Goal: Task Accomplishment & Management: Complete application form

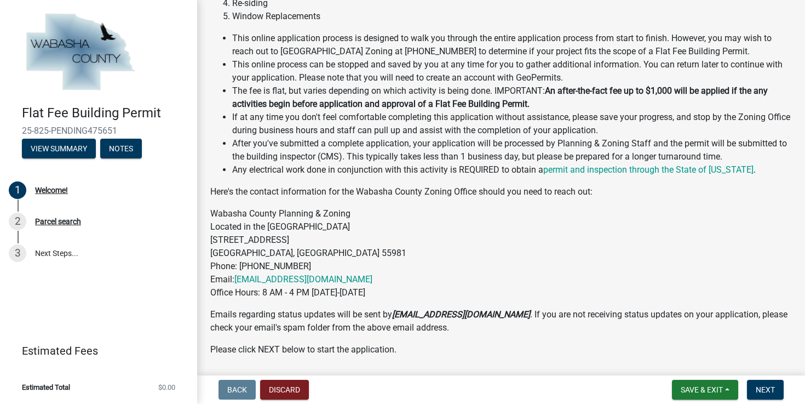
scroll to position [192, 0]
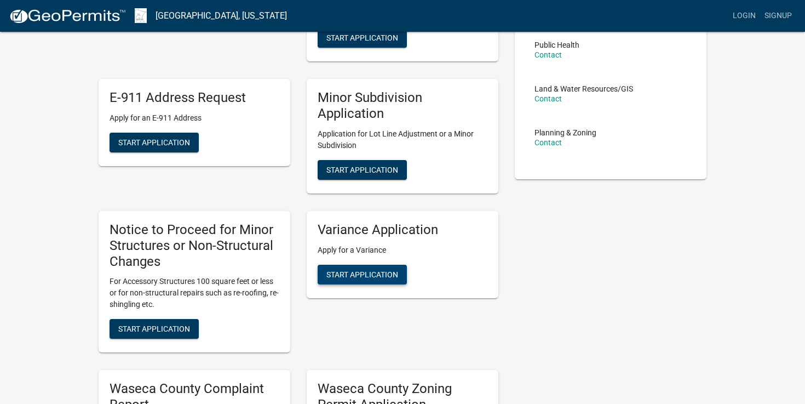
scroll to position [231, 0]
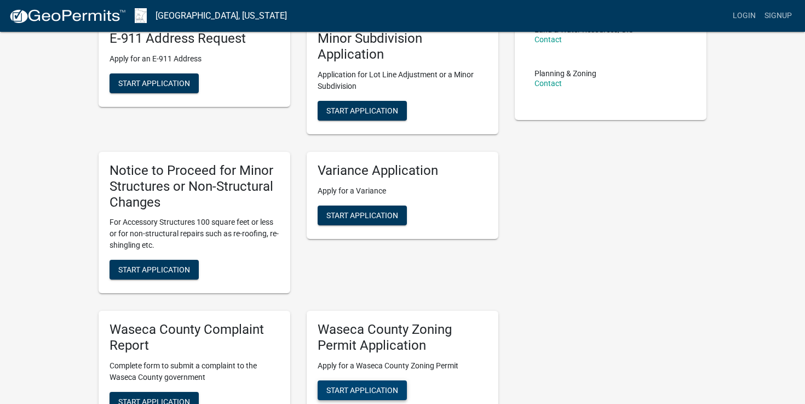
click at [366, 386] on span "Start Application" at bounding box center [362, 389] width 72 height 9
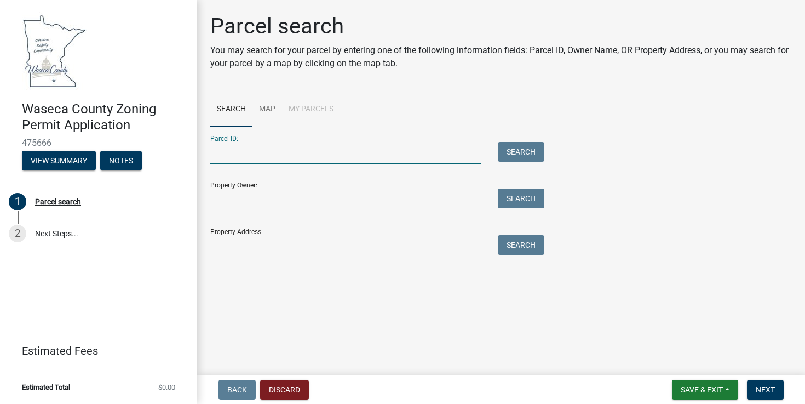
click at [259, 155] on input "Parcel ID:" at bounding box center [345, 153] width 271 height 22
click at [263, 245] on input "Property Address:" at bounding box center [345, 246] width 271 height 22
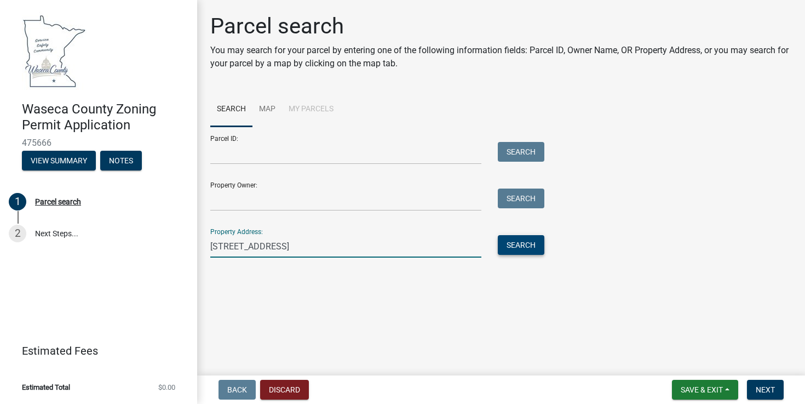
type input "[STREET_ADDRESS]"
click at [537, 243] on button "Search" at bounding box center [521, 245] width 47 height 20
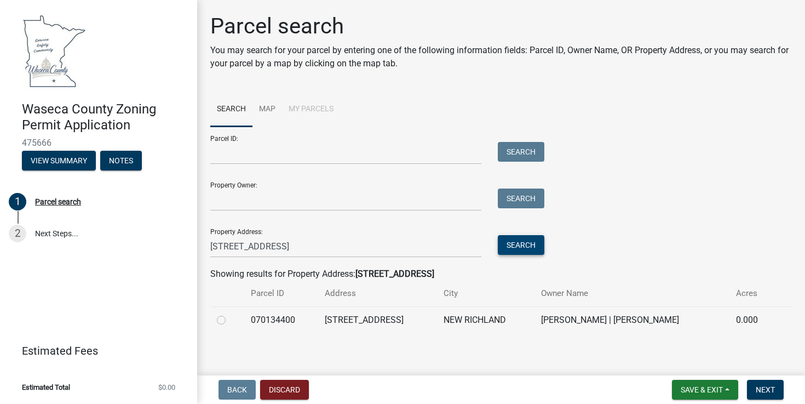
scroll to position [5, 0]
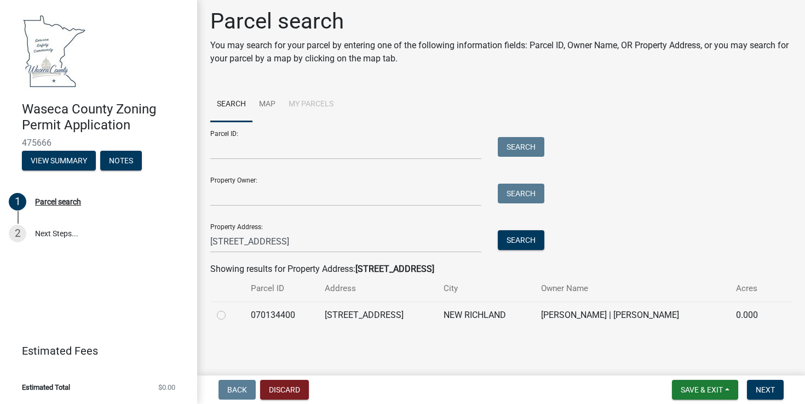
click at [230, 308] on label at bounding box center [230, 308] width 0 height 0
click at [230, 315] on input "radio" at bounding box center [233, 311] width 7 height 7
radio input "true"
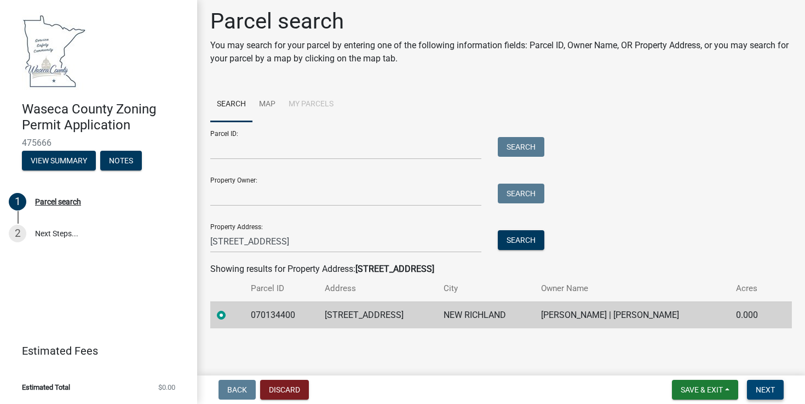
click at [775, 388] on button "Next" at bounding box center [765, 389] width 37 height 20
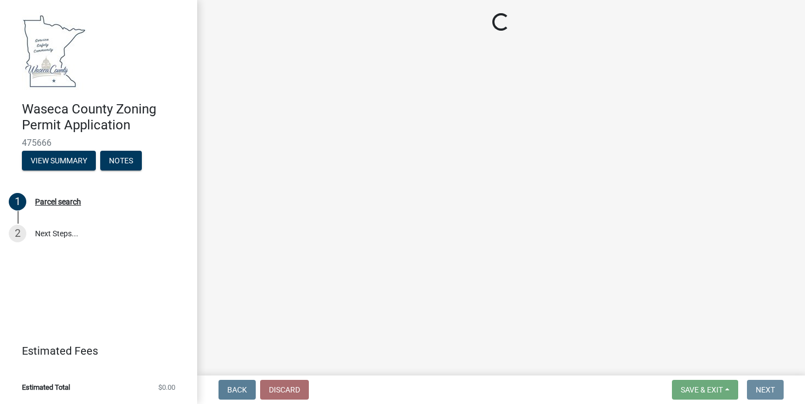
scroll to position [0, 0]
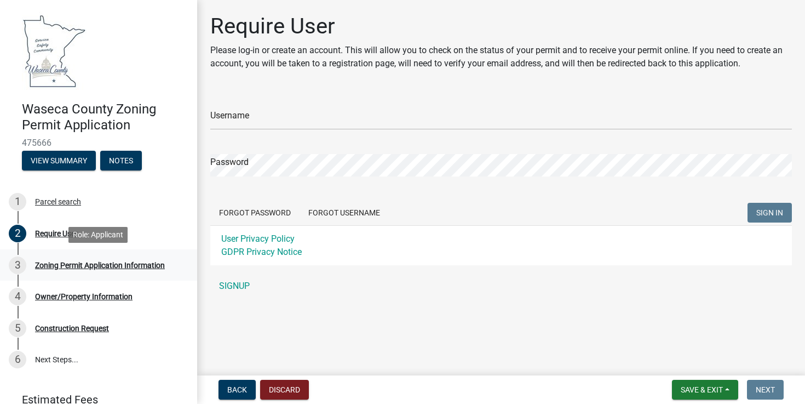
click at [70, 265] on div "Zoning Permit Application Information" at bounding box center [100, 265] width 130 height 8
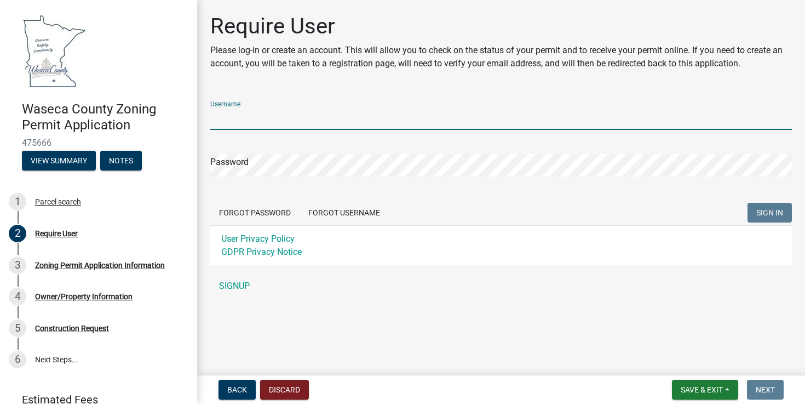
click at [335, 114] on input "Username" at bounding box center [501, 118] width 582 height 22
click at [233, 283] on div "Username Password Forgot Password Forgot Username SIGN IN User Privacy Policy G…" at bounding box center [501, 194] width 582 height 205
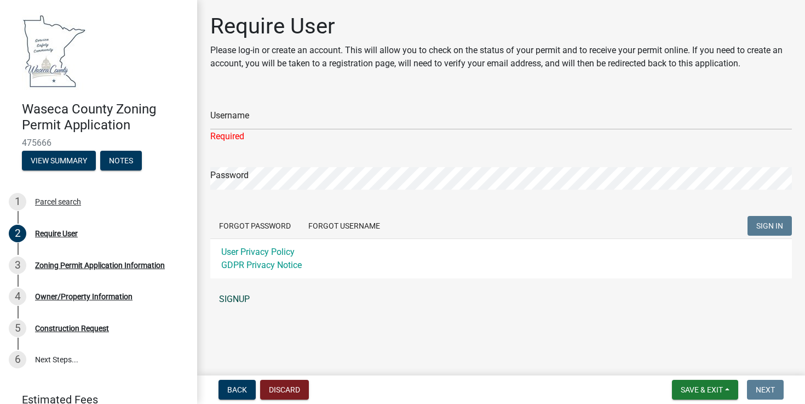
click at [229, 297] on link "SIGNUP" at bounding box center [501, 299] width 582 height 22
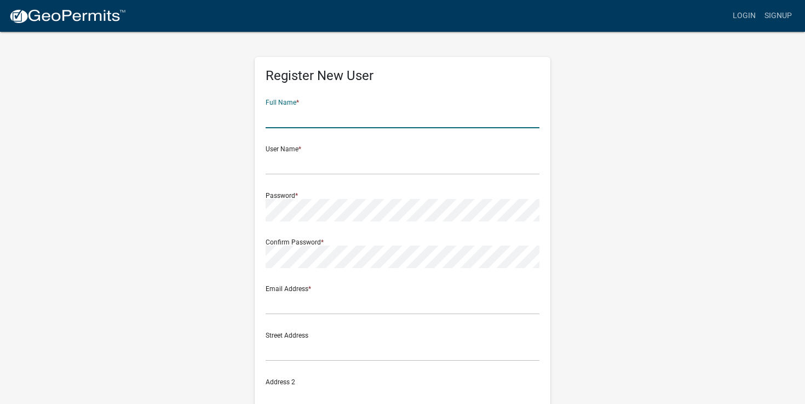
click at [349, 113] on input "text" at bounding box center [403, 117] width 274 height 22
type input "[PERSON_NAME]"
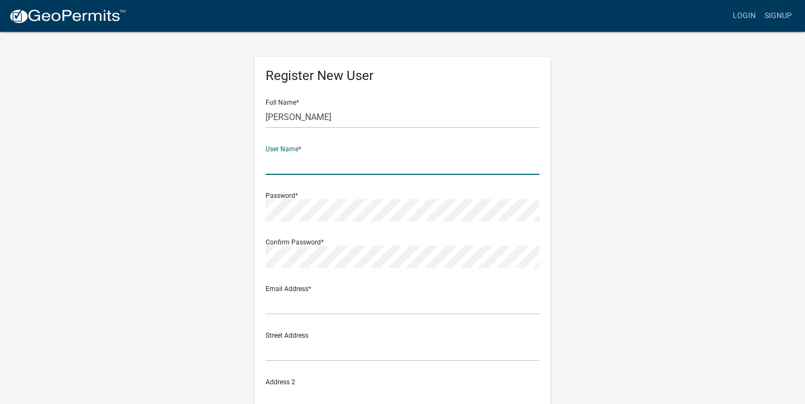
click at [339, 156] on input "text" at bounding box center [403, 163] width 274 height 22
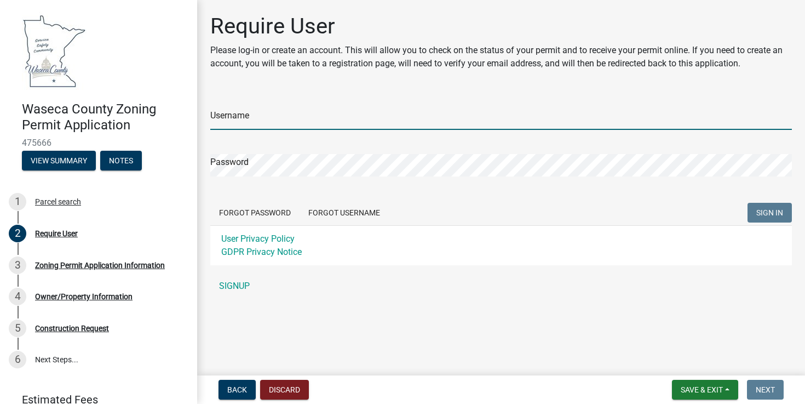
click at [303, 117] on input "Username" at bounding box center [501, 118] width 582 height 22
type input "megpodein"
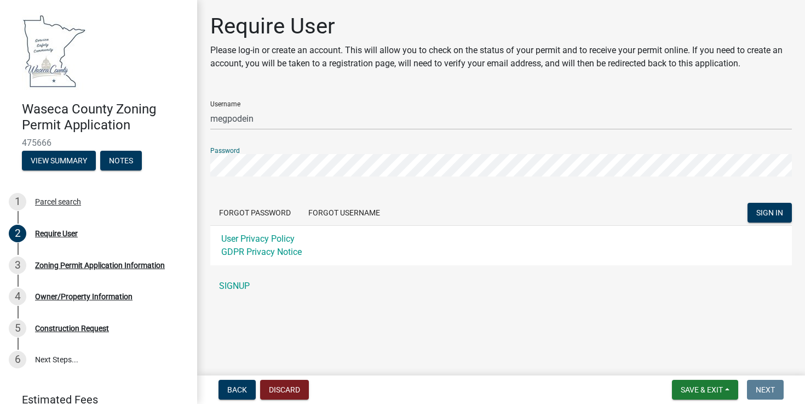
click at [747, 203] on button "SIGN IN" at bounding box center [769, 213] width 44 height 20
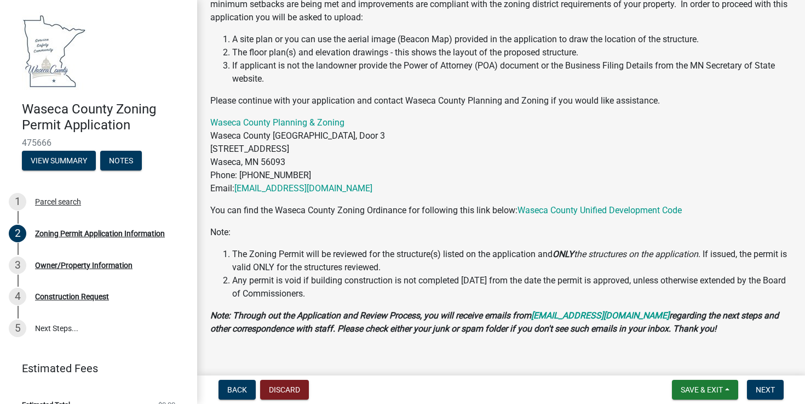
scroll to position [101, 0]
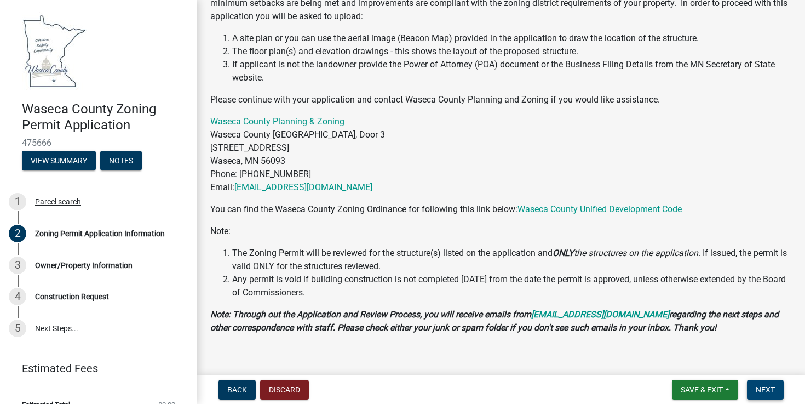
click at [766, 387] on span "Next" at bounding box center [765, 389] width 19 height 9
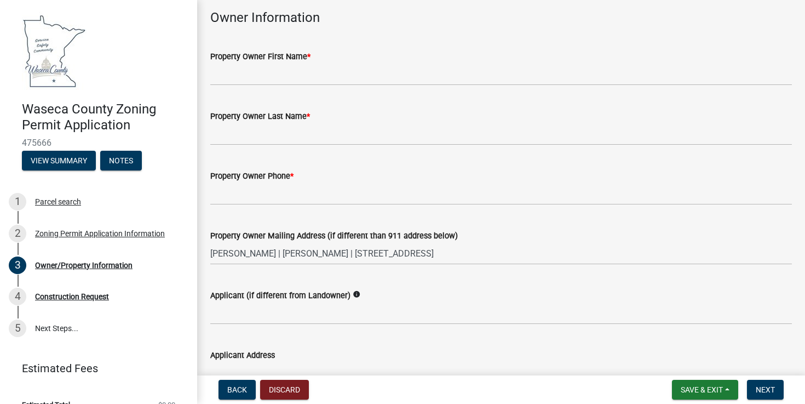
scroll to position [38, 0]
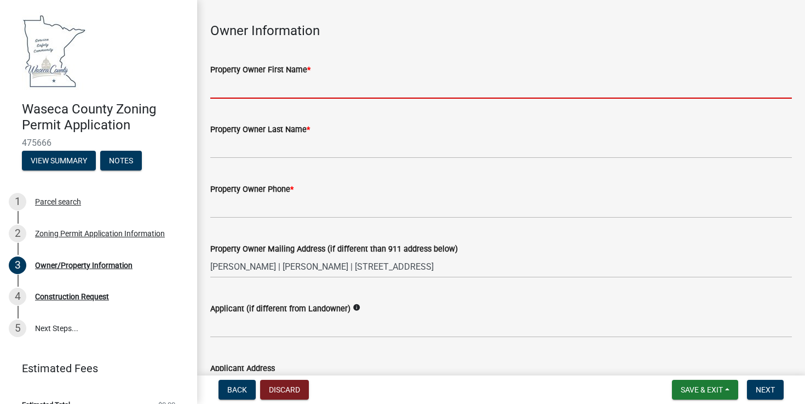
click at [314, 95] on input "Property Owner First Name *" at bounding box center [501, 87] width 582 height 22
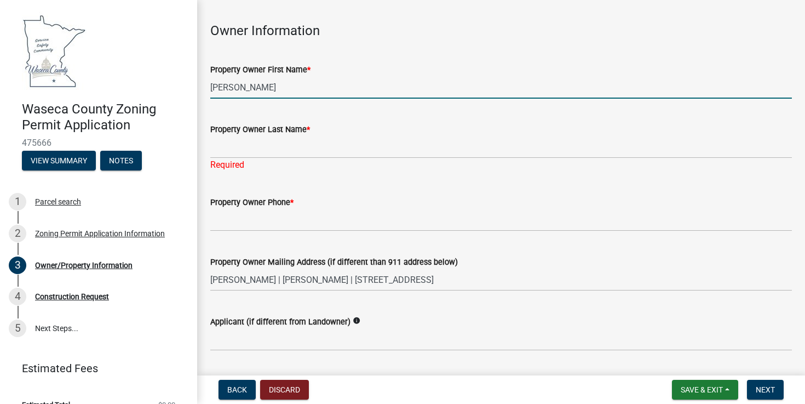
click at [272, 92] on input "Brandon Espe" at bounding box center [501, 87] width 582 height 22
type input "Brandon"
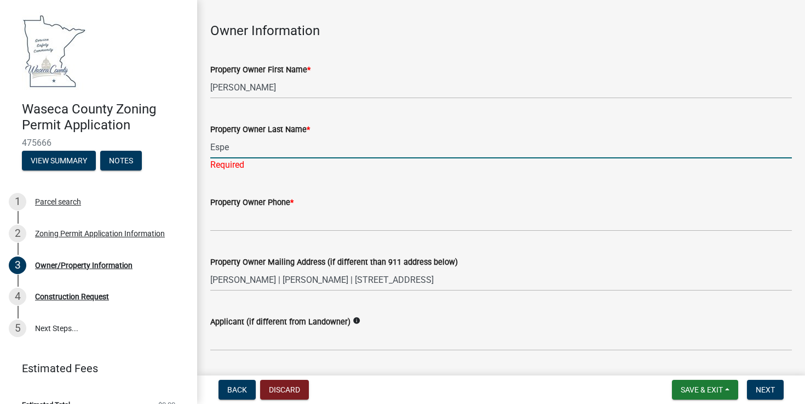
type input "Espe"
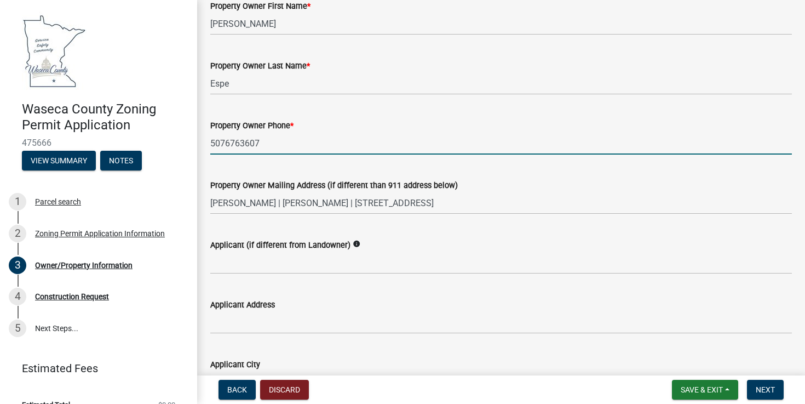
scroll to position [106, 0]
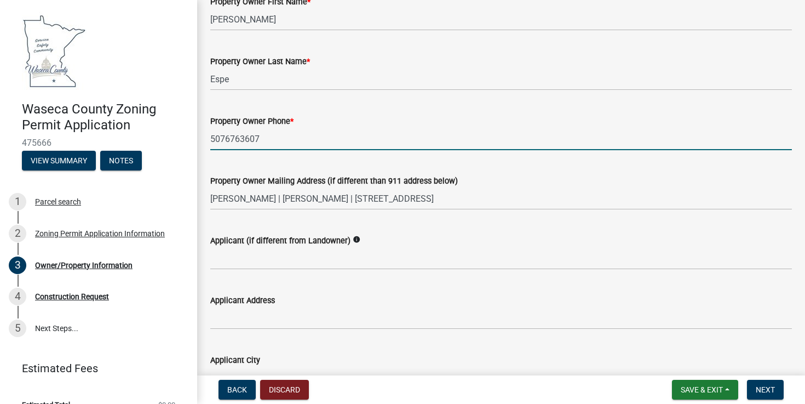
type input "5076763607"
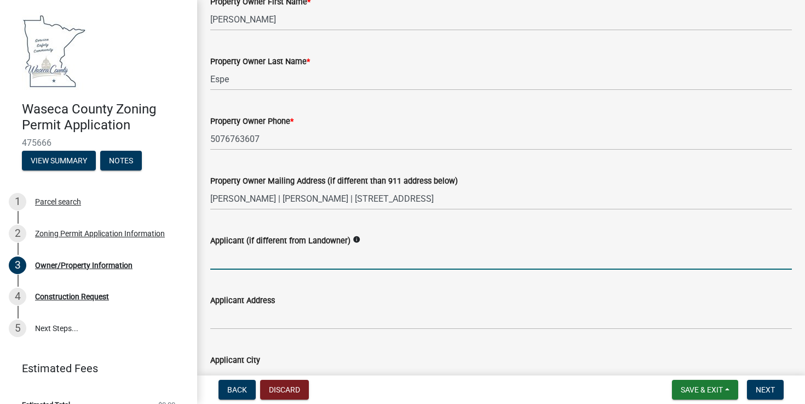
click at [261, 262] on input "Applicant (if different from Landowner)" at bounding box center [501, 258] width 582 height 22
type input "Larson Siding & Windows"
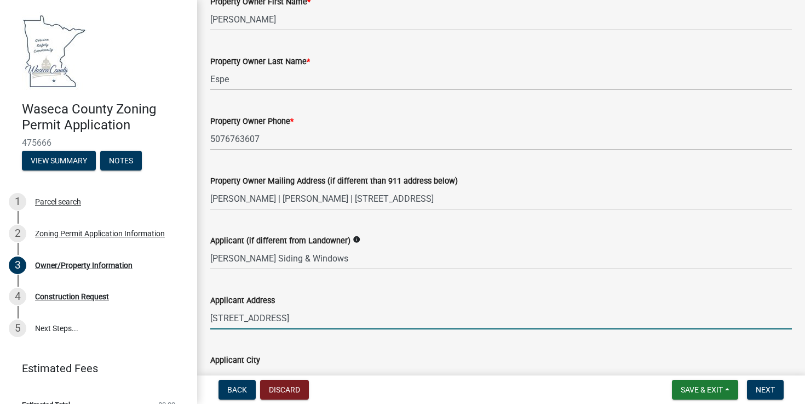
type input "6910 38th Ave SE"
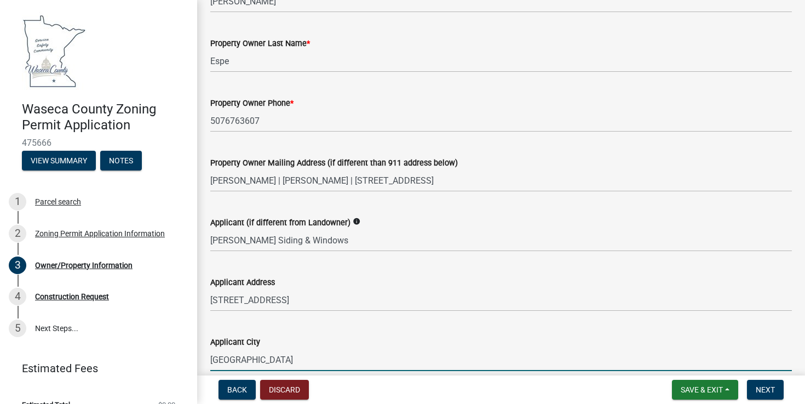
type input "Rochester"
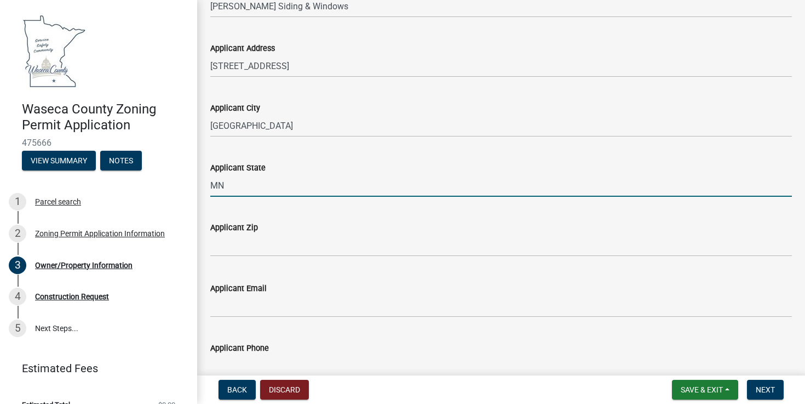
type input "MN"
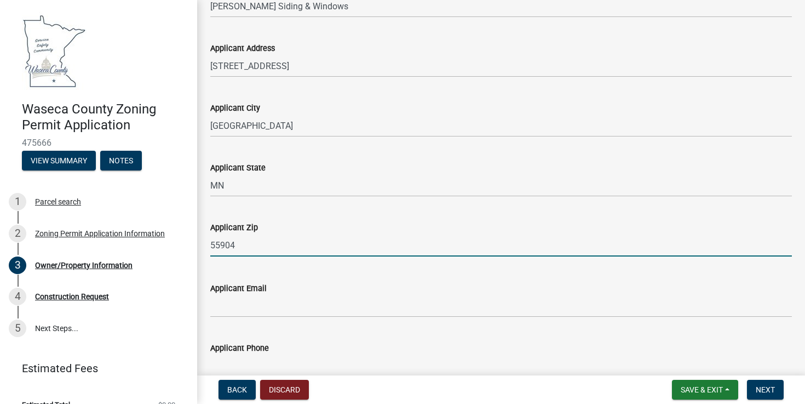
type input "55904"
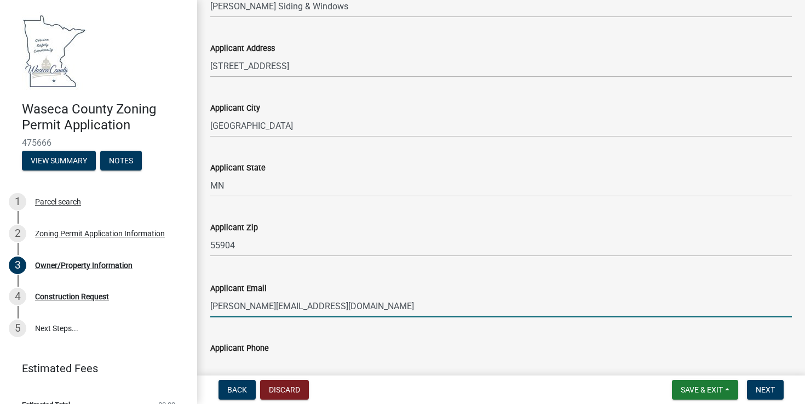
type input "megan@larsonsidingandwindows.com"
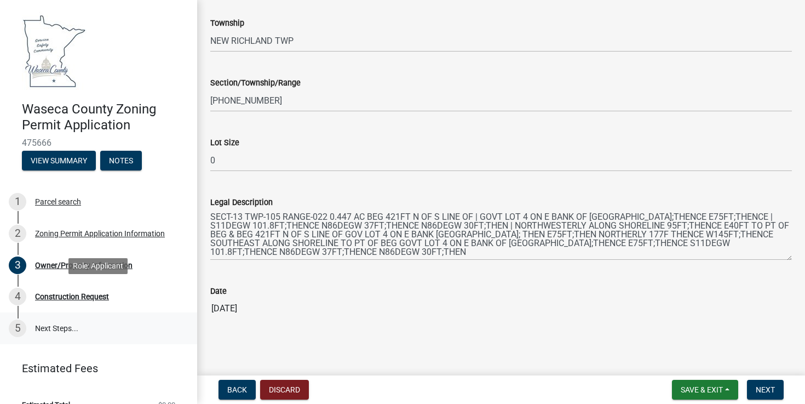
scroll to position [18, 0]
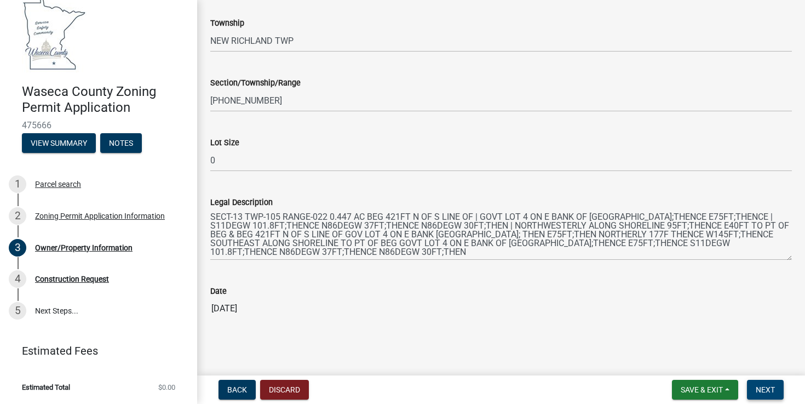
type input "5072887111"
click at [781, 389] on button "Next" at bounding box center [765, 389] width 37 height 20
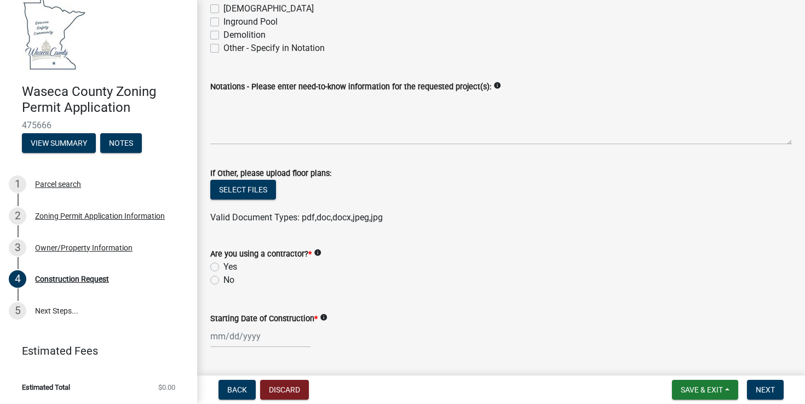
scroll to position [391, 0]
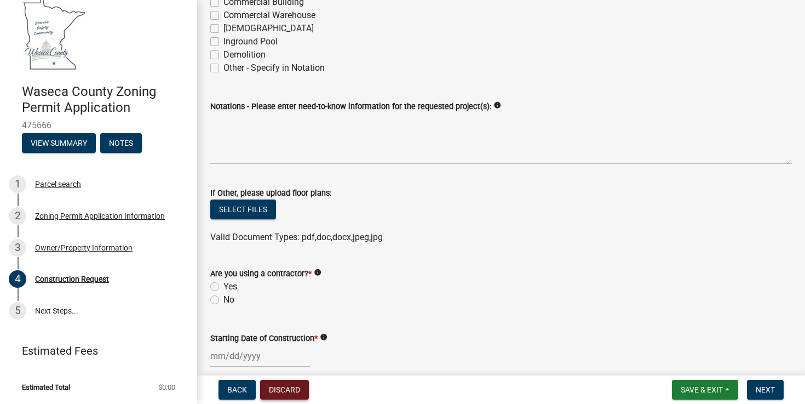
click at [286, 392] on button "Discard" at bounding box center [284, 389] width 49 height 20
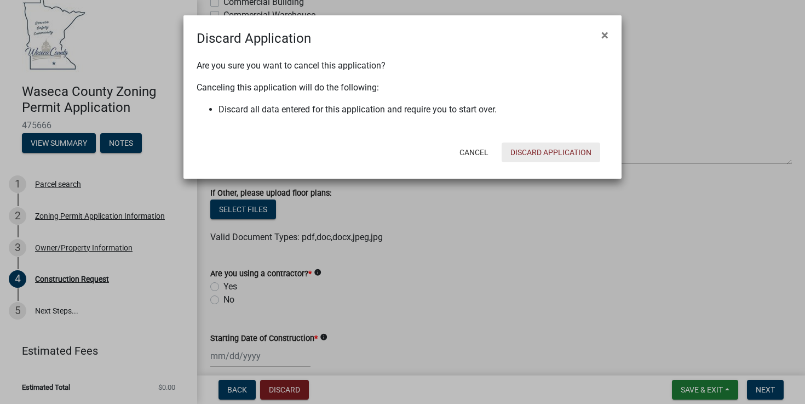
click at [546, 154] on button "Discard Application" at bounding box center [551, 152] width 99 height 20
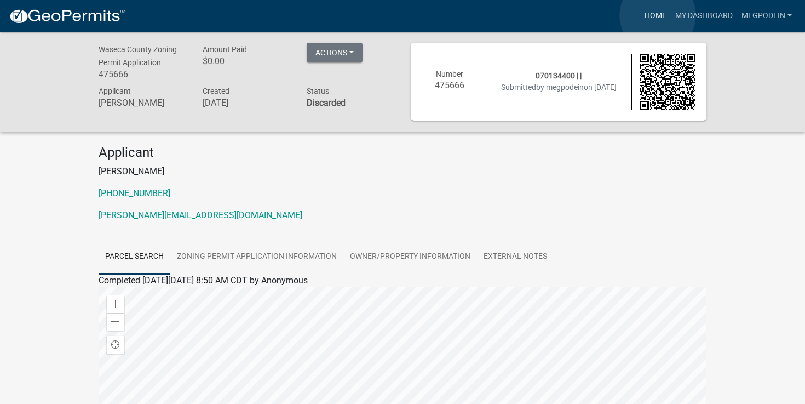
click at [658, 15] on link "Home" at bounding box center [655, 15] width 31 height 21
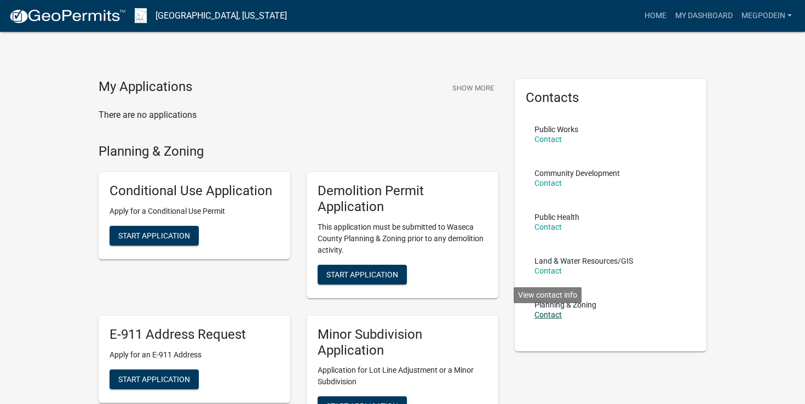
click at [548, 316] on link "Contact" at bounding box center [547, 314] width 27 height 9
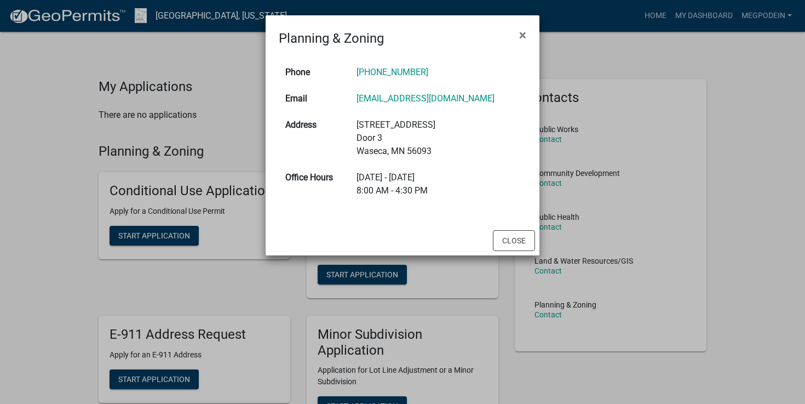
drag, startPoint x: 523, startPoint y: 33, endPoint x: 499, endPoint y: 31, distance: 23.6
click at [523, 33] on span "×" at bounding box center [522, 34] width 7 height 15
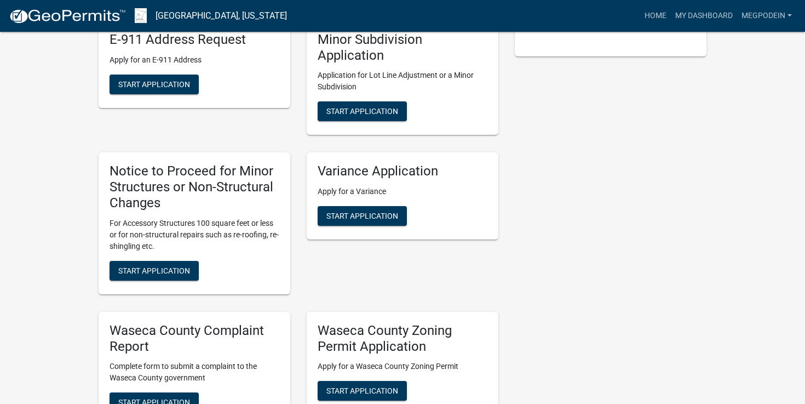
scroll to position [296, 0]
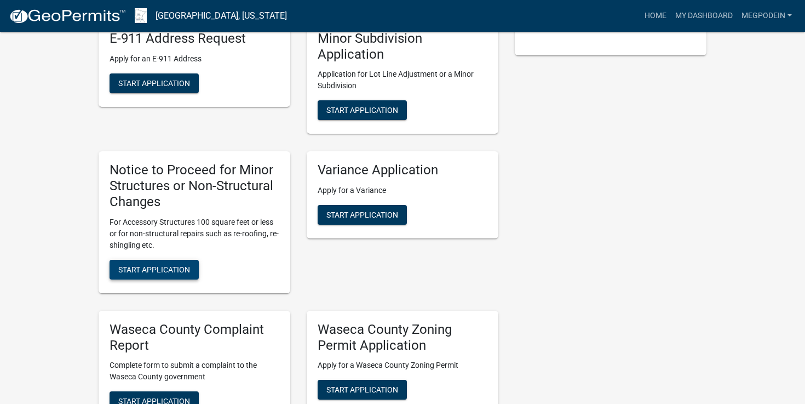
click at [166, 272] on span "Start Application" at bounding box center [154, 268] width 72 height 9
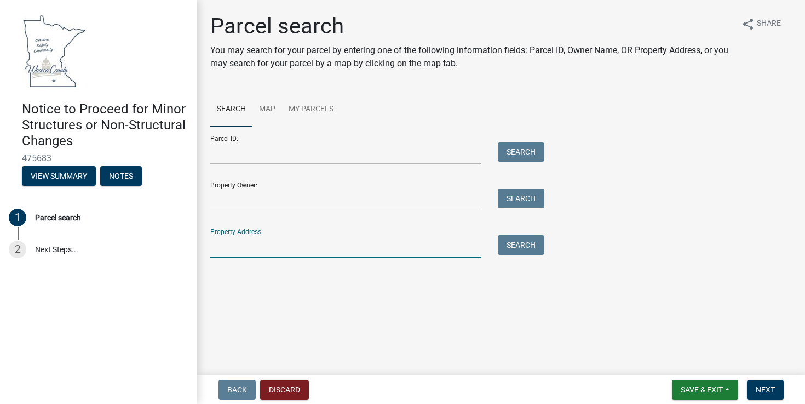
click at [258, 250] on input "Property Address:" at bounding box center [345, 246] width 271 height 22
type input "[STREET_ADDRESS]"
click at [504, 251] on button "Search" at bounding box center [521, 245] width 47 height 20
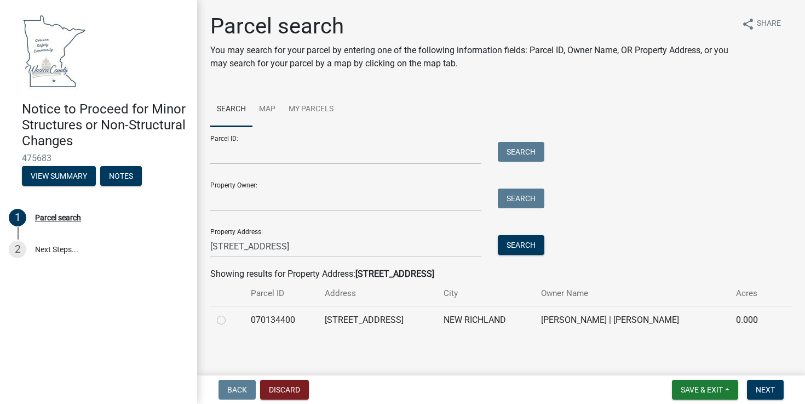
click at [230, 313] on label at bounding box center [230, 313] width 0 height 0
click at [230, 318] on input "radio" at bounding box center [233, 316] width 7 height 7
radio input "true"
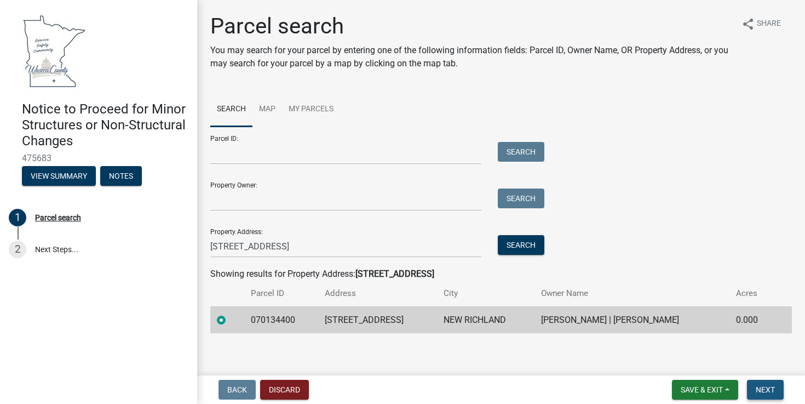
click at [779, 392] on button "Next" at bounding box center [765, 389] width 37 height 20
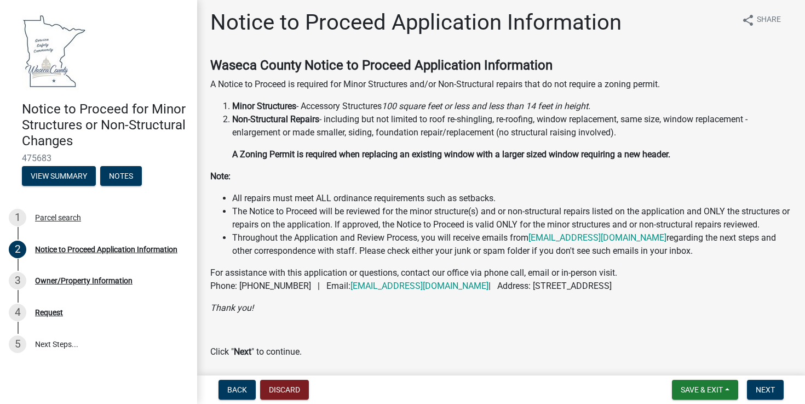
scroll to position [2, 0]
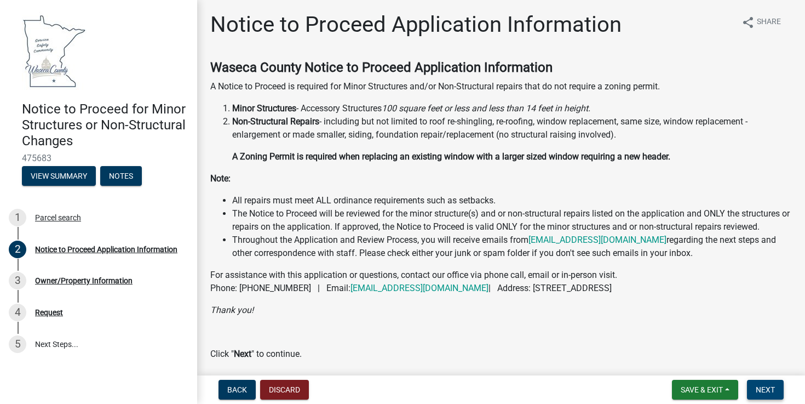
click at [773, 390] on span "Next" at bounding box center [765, 389] width 19 height 9
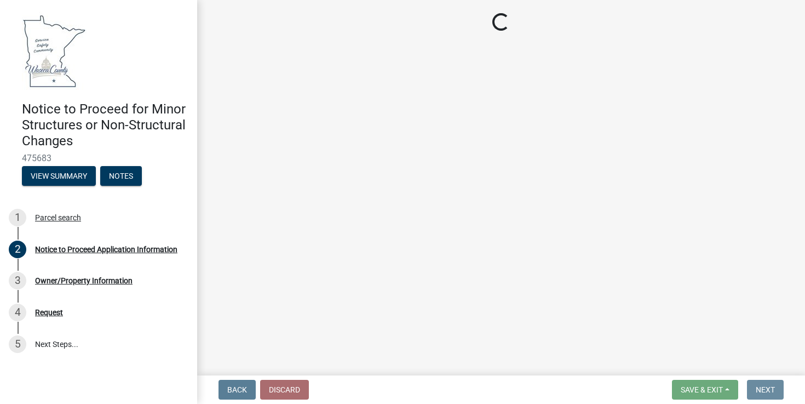
scroll to position [0, 0]
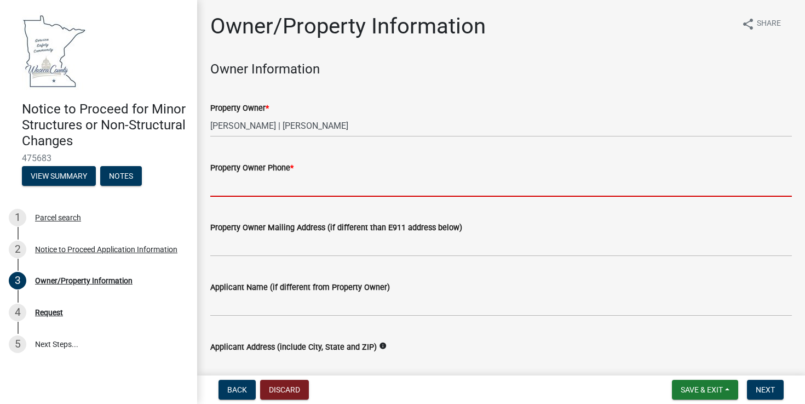
click at [301, 185] on input "Property Owner Phone *" at bounding box center [501, 185] width 582 height 22
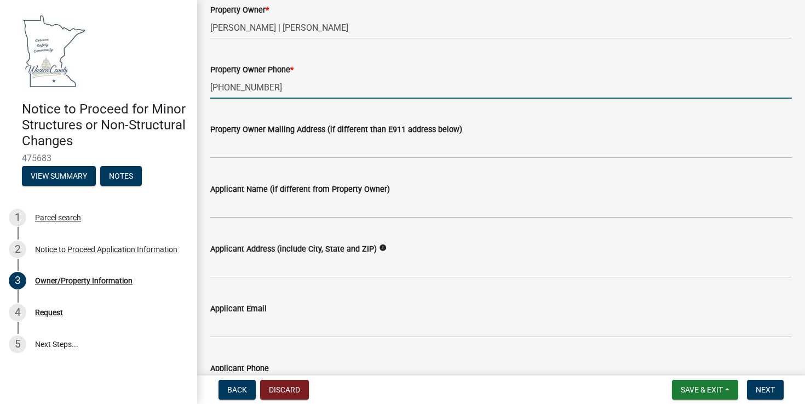
scroll to position [100, 0]
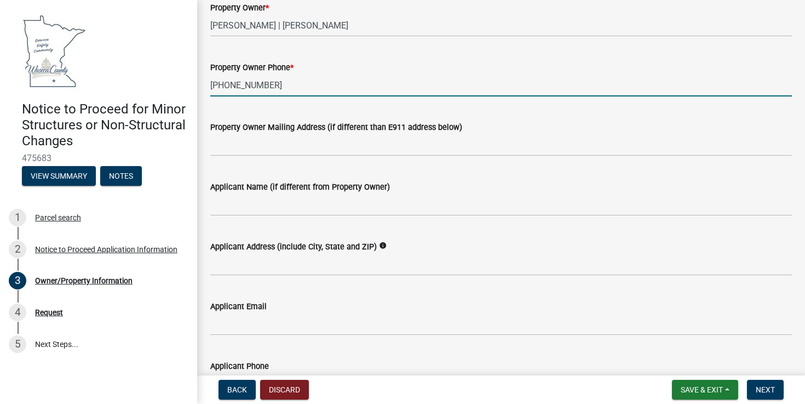
type input "507-676-3607"
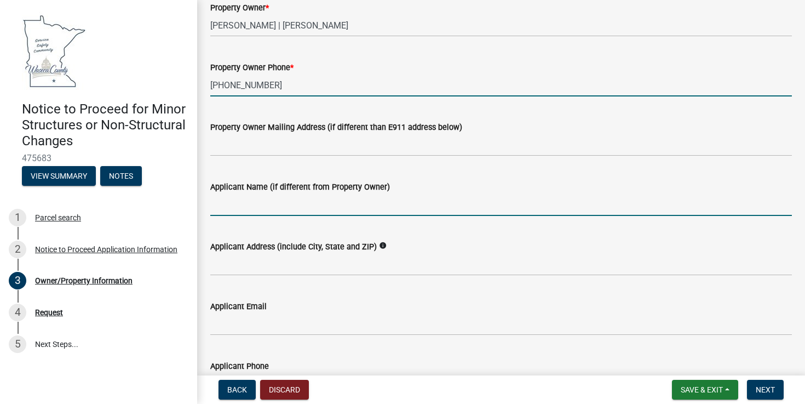
click at [247, 207] on input "Applicant Name (if different from Property Owner)" at bounding box center [501, 204] width 582 height 22
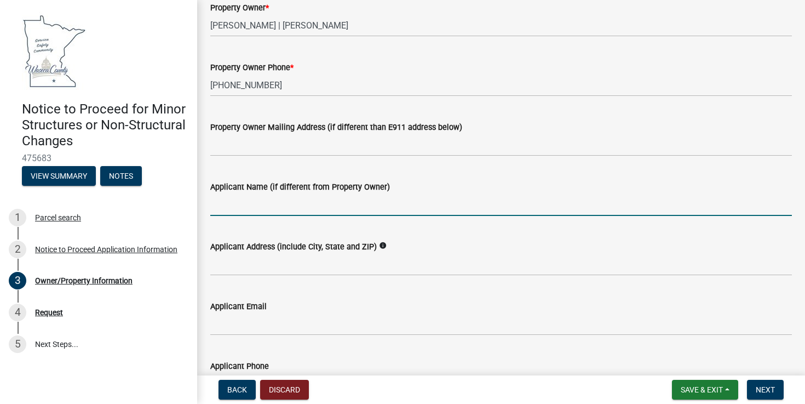
scroll to position [101, 0]
type input "Larson Siding & Windows"
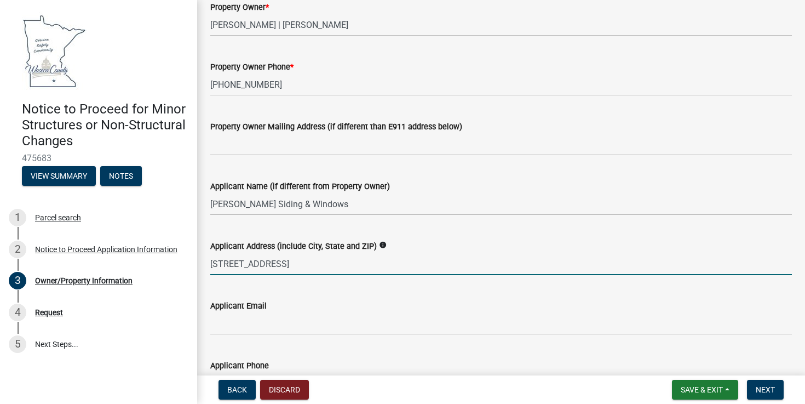
type input "6910 38th Ave SE Rochester, MN 55904"
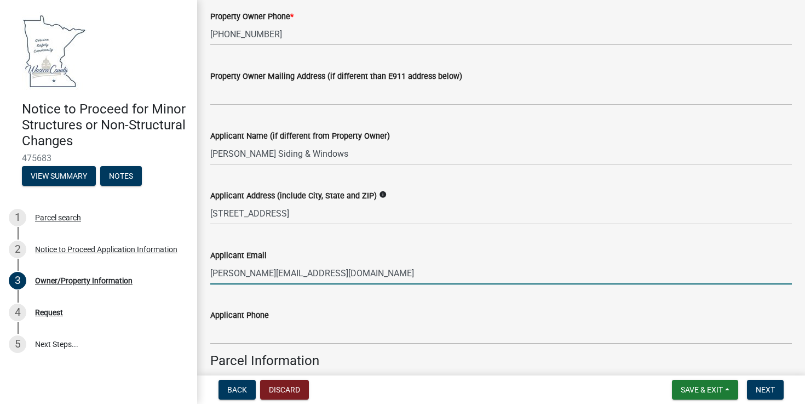
scroll to position [240, 0]
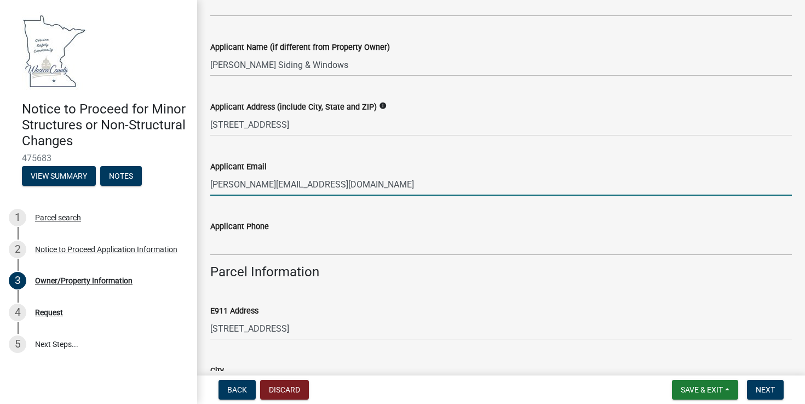
type input "megan@larsonsidingandwindows.com"
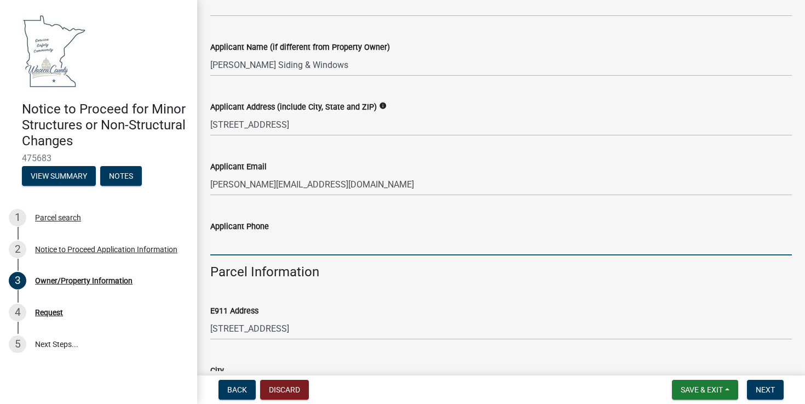
click at [265, 243] on input "Applicant Phone" at bounding box center [501, 244] width 582 height 22
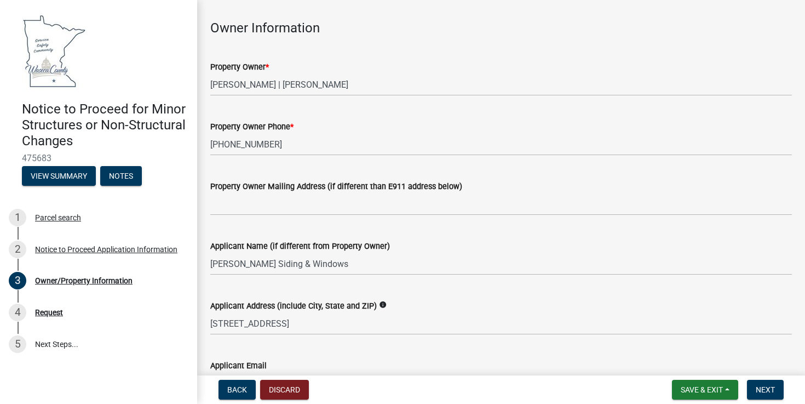
scroll to position [0, 0]
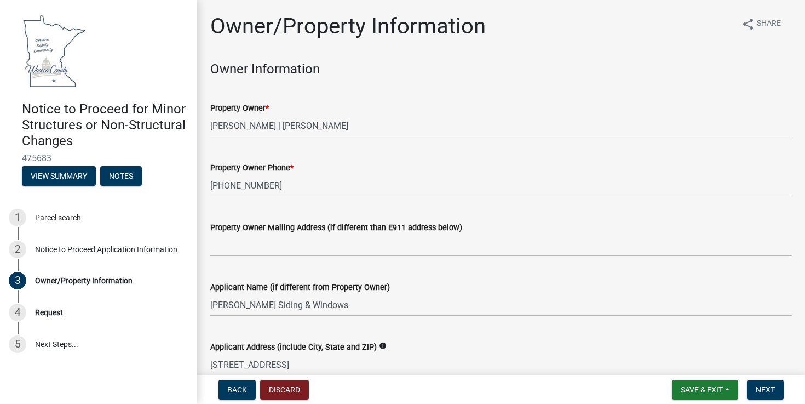
type input "507-288-7111"
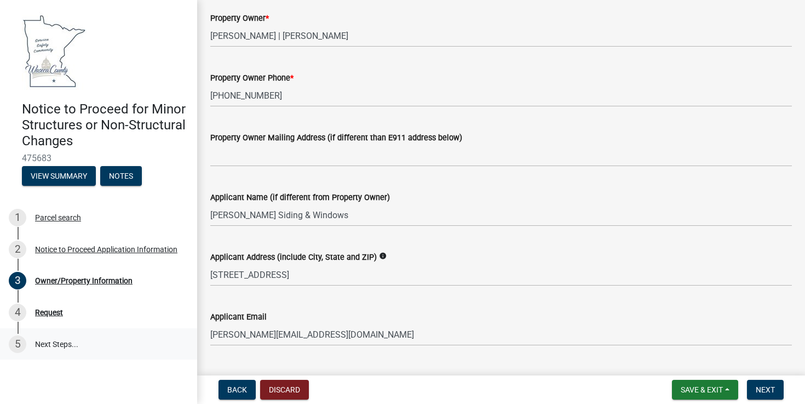
scroll to position [92, 0]
